Goal: Transaction & Acquisition: Purchase product/service

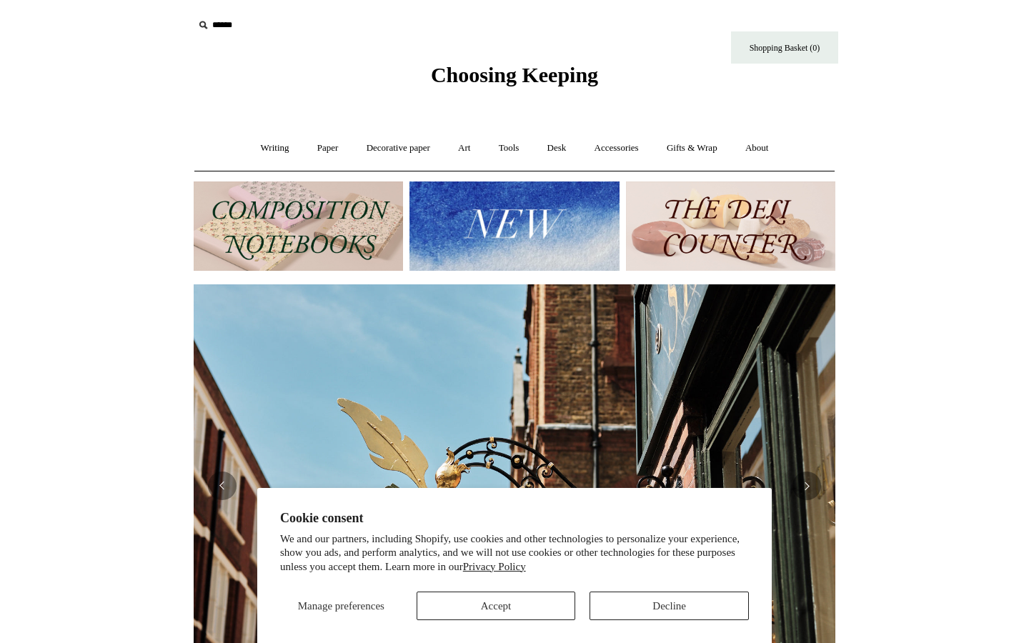
click at [208, 29] on icon at bounding box center [203, 25] width 16 height 16
click at [202, 24] on icon at bounding box center [203, 25] width 16 height 16
click at [224, 24] on input "text" at bounding box center [282, 25] width 176 height 26
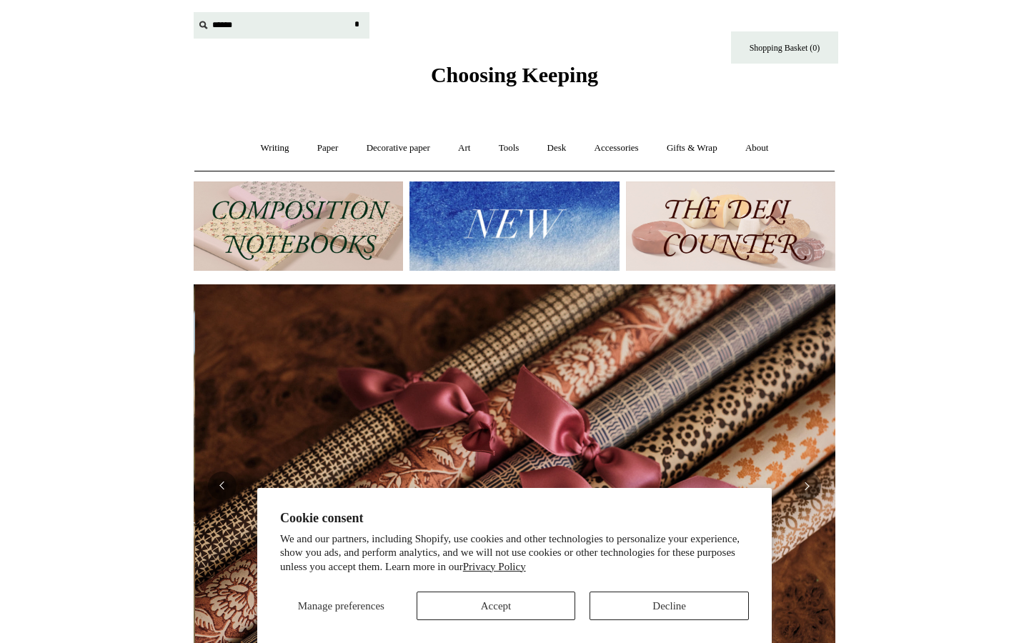
scroll to position [0, 1283]
type input "********"
click at [357, 24] on input "*" at bounding box center [356, 24] width 14 height 25
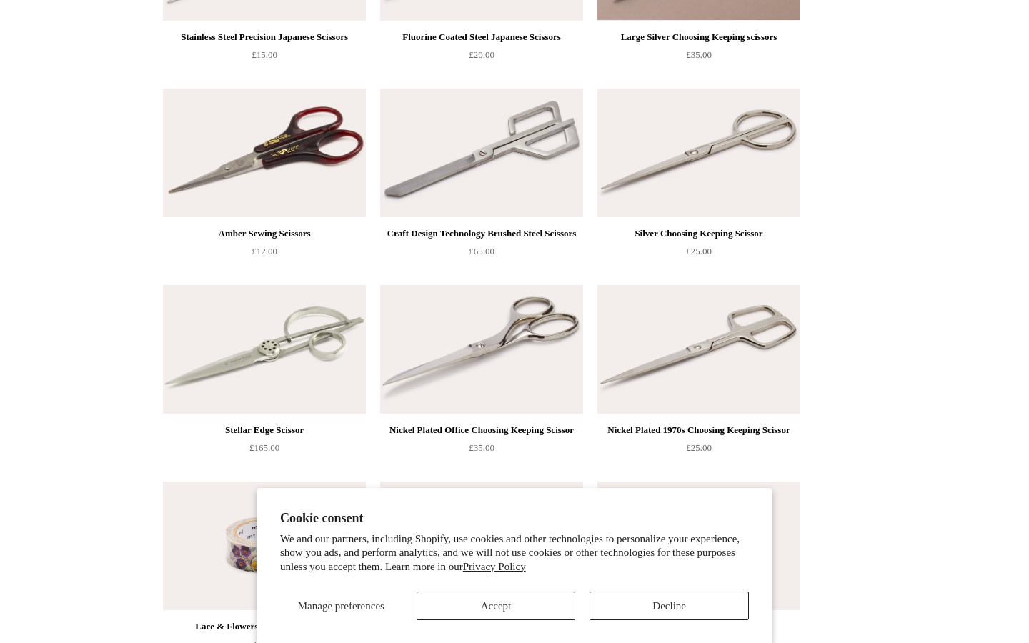
scroll to position [805, 0]
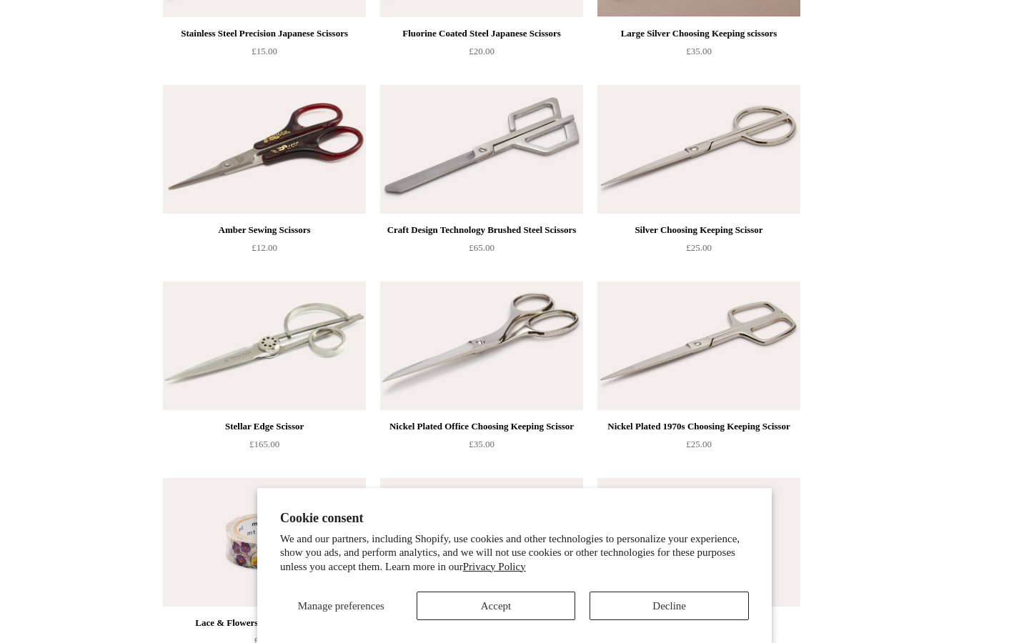
click at [294, 322] on img at bounding box center [264, 346] width 203 height 129
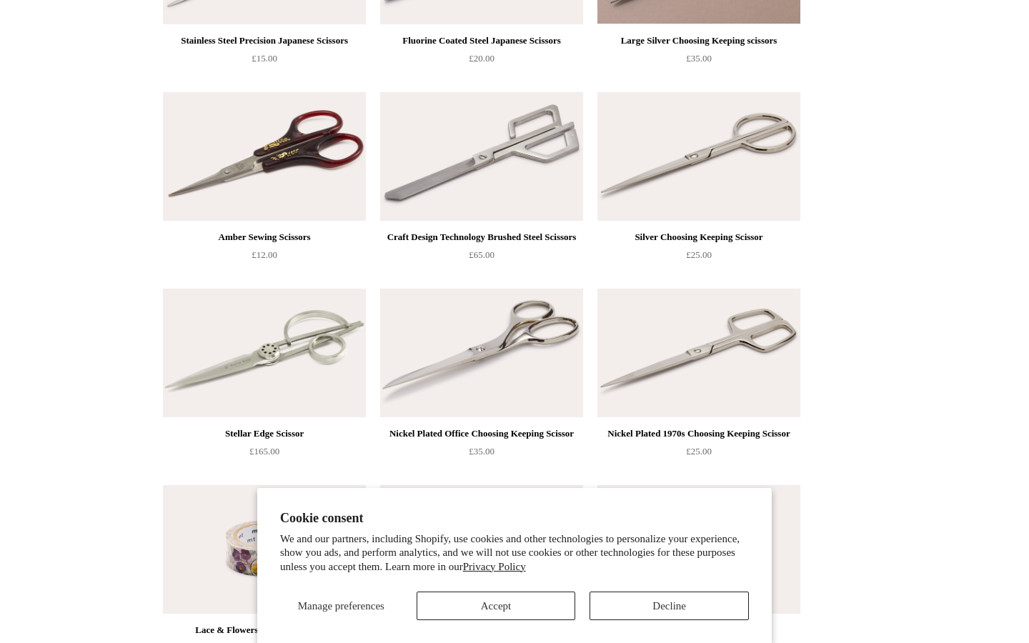
scroll to position [799, 0]
click at [500, 185] on img at bounding box center [481, 155] width 203 height 129
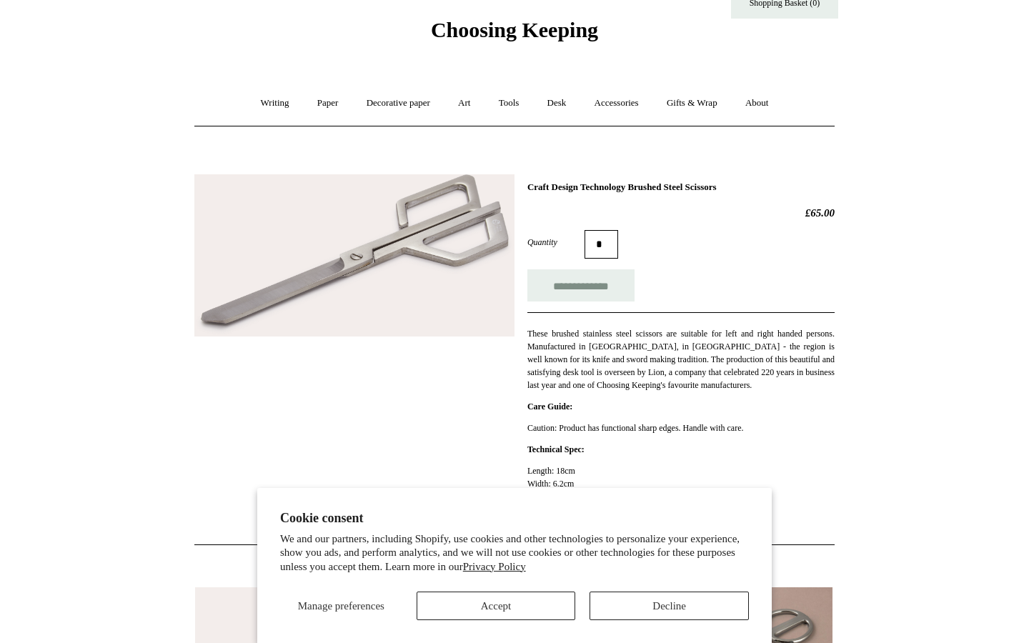
scroll to position [44, 0]
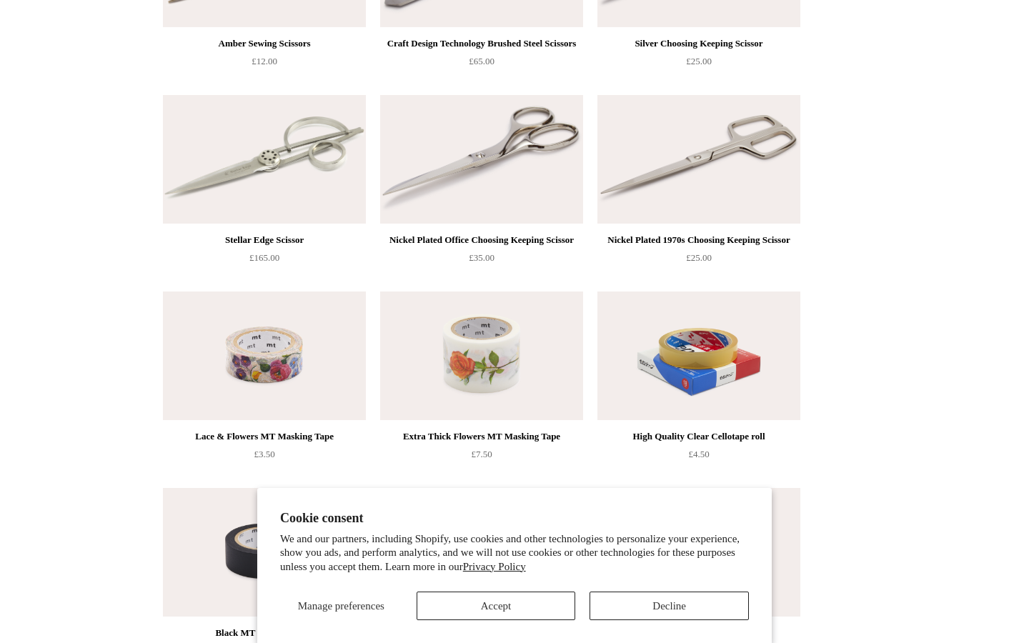
scroll to position [993, 0]
click at [455, 169] on img at bounding box center [481, 158] width 203 height 129
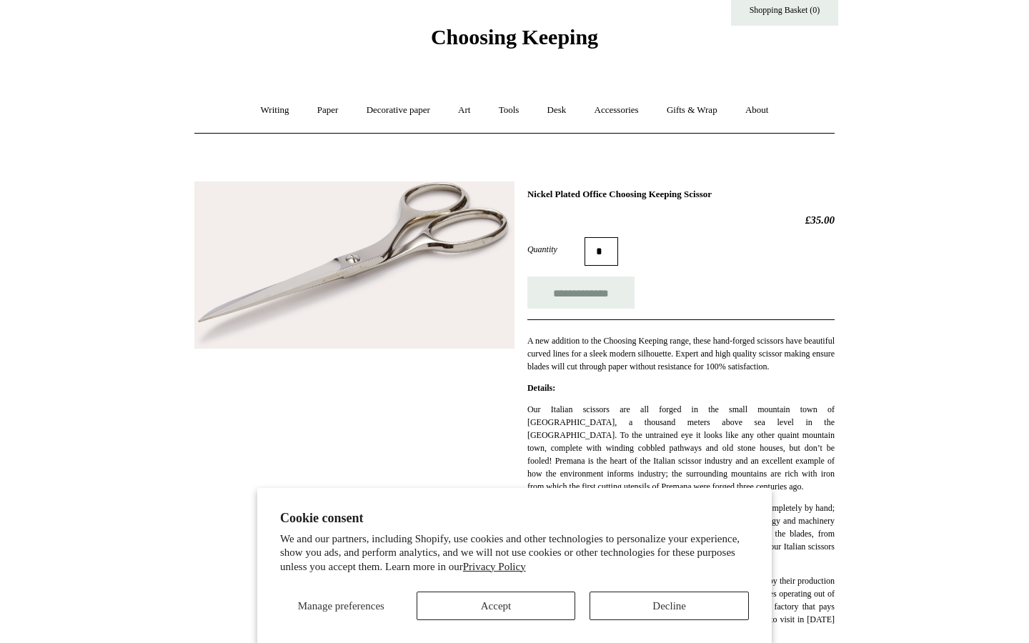
scroll to position [31, 0]
